Goal: Understand process/instructions: Learn how to perform a task or action

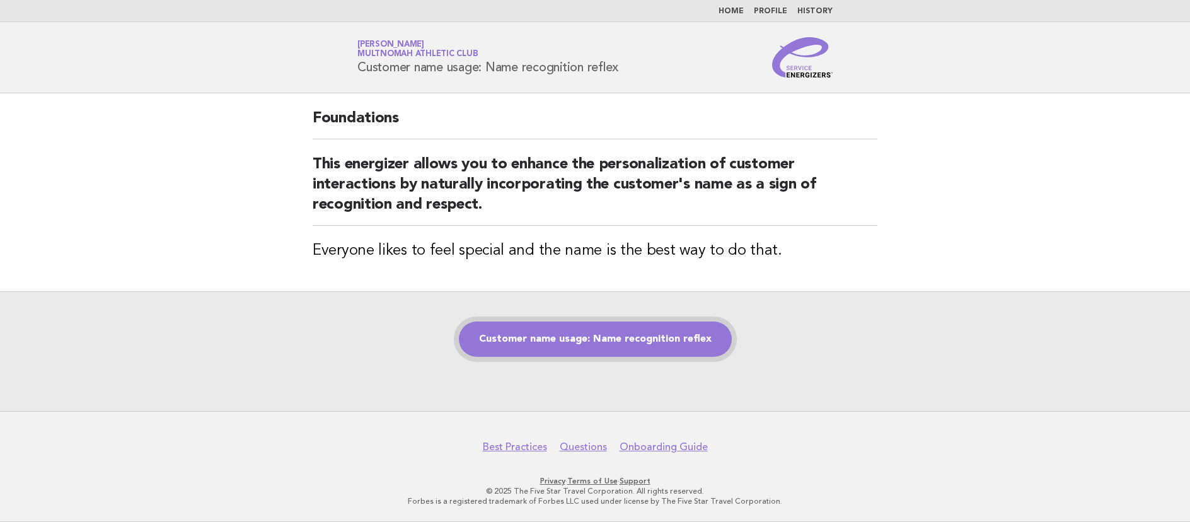
click at [665, 346] on link "Customer name usage: Name recognition reflex" at bounding box center [595, 338] width 273 height 35
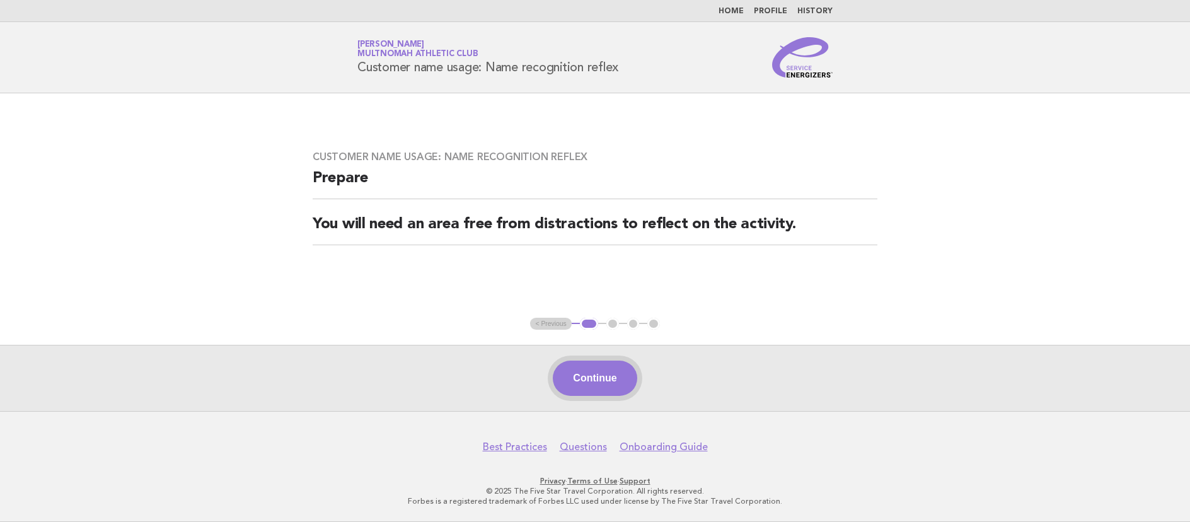
click at [615, 379] on button "Continue" at bounding box center [595, 377] width 84 height 35
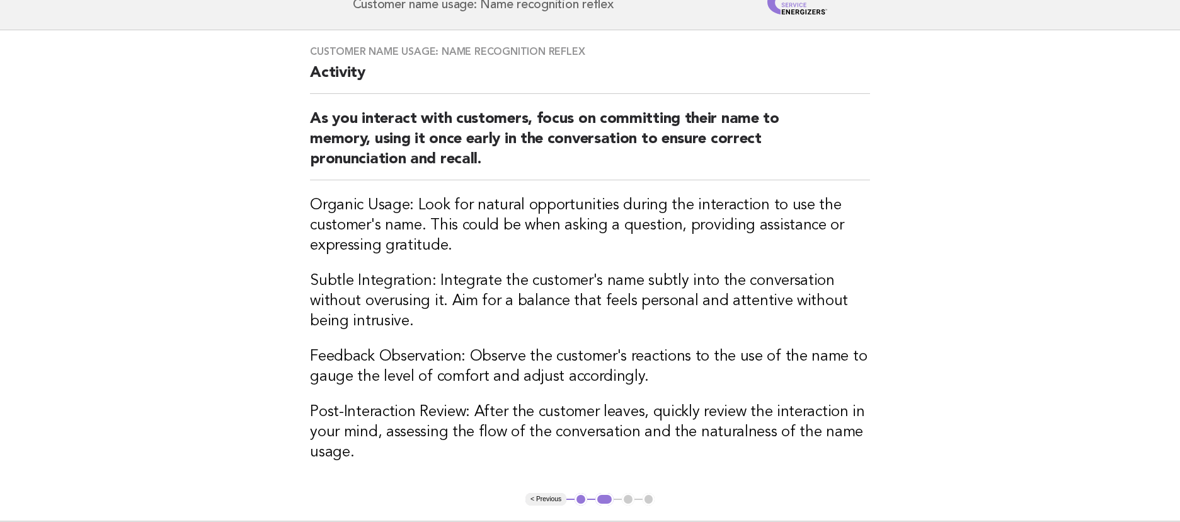
scroll to position [126, 0]
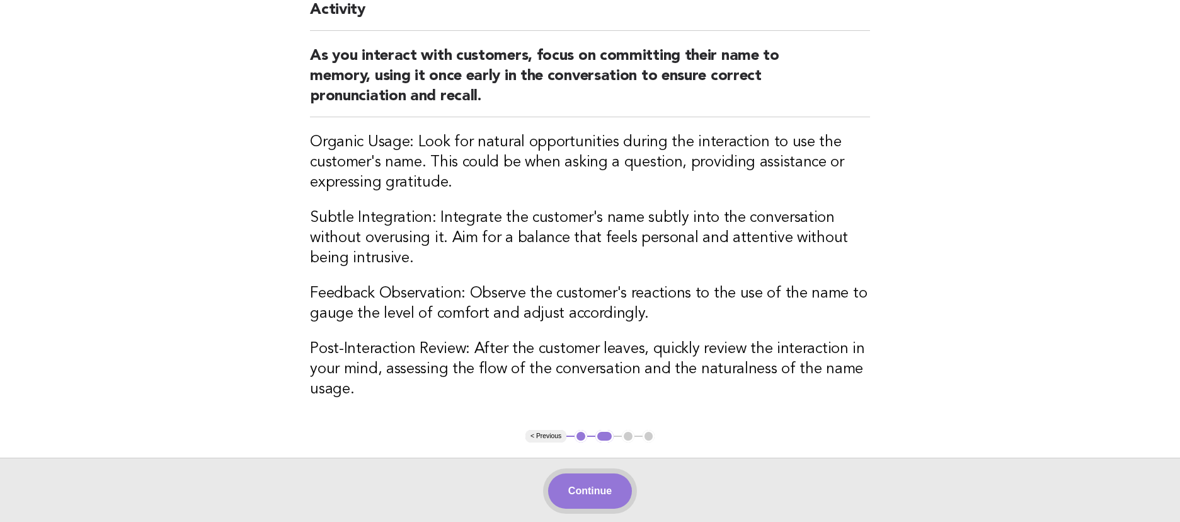
click at [580, 483] on button "Continue" at bounding box center [590, 490] width 84 height 35
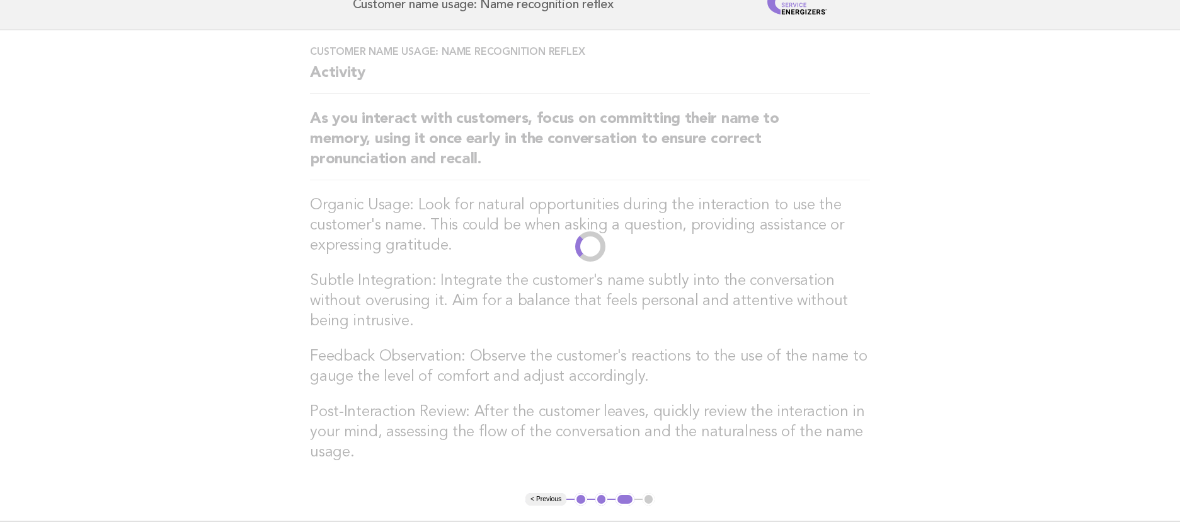
scroll to position [11, 0]
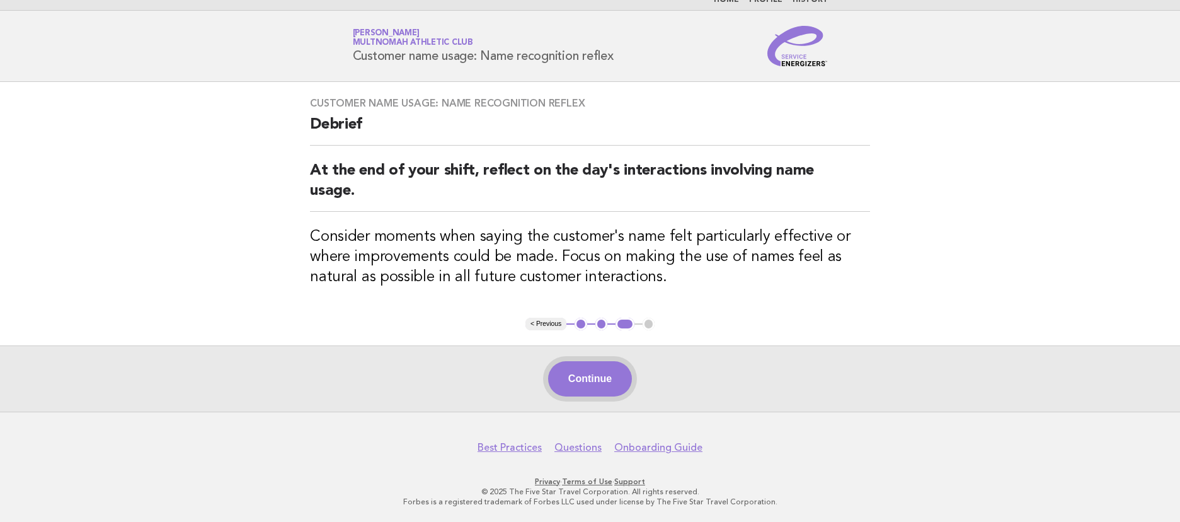
click at [598, 369] on button "Continue" at bounding box center [590, 378] width 84 height 35
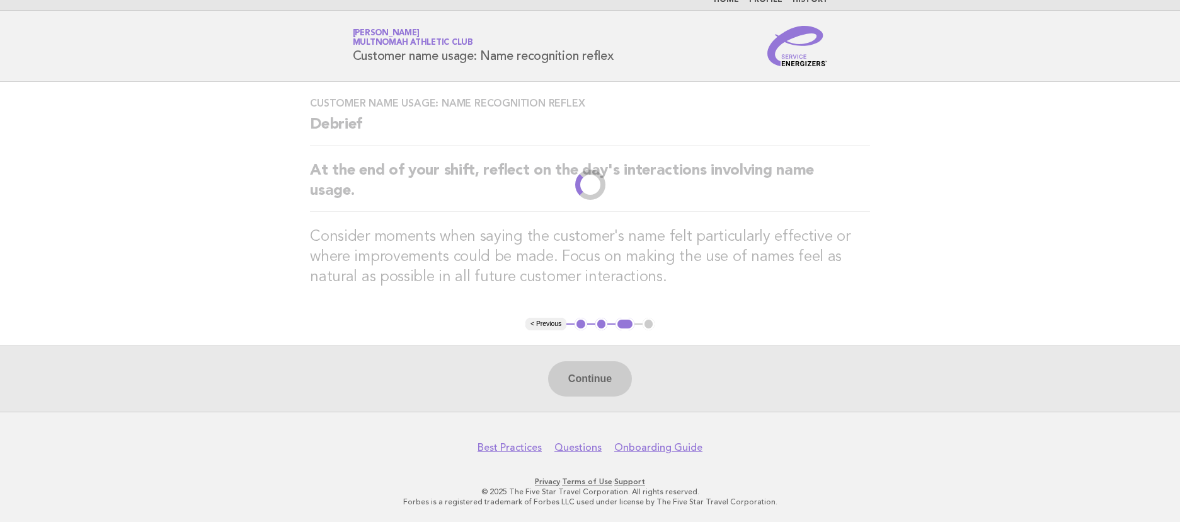
scroll to position [0, 0]
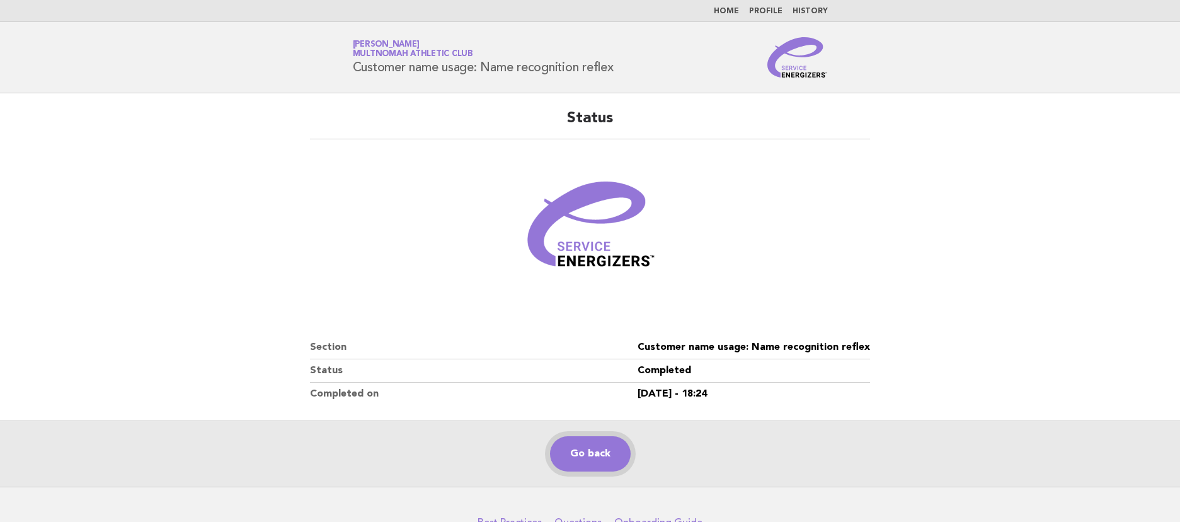
click at [607, 459] on link "Go back" at bounding box center [590, 453] width 81 height 35
